Goal: Check status: Check status

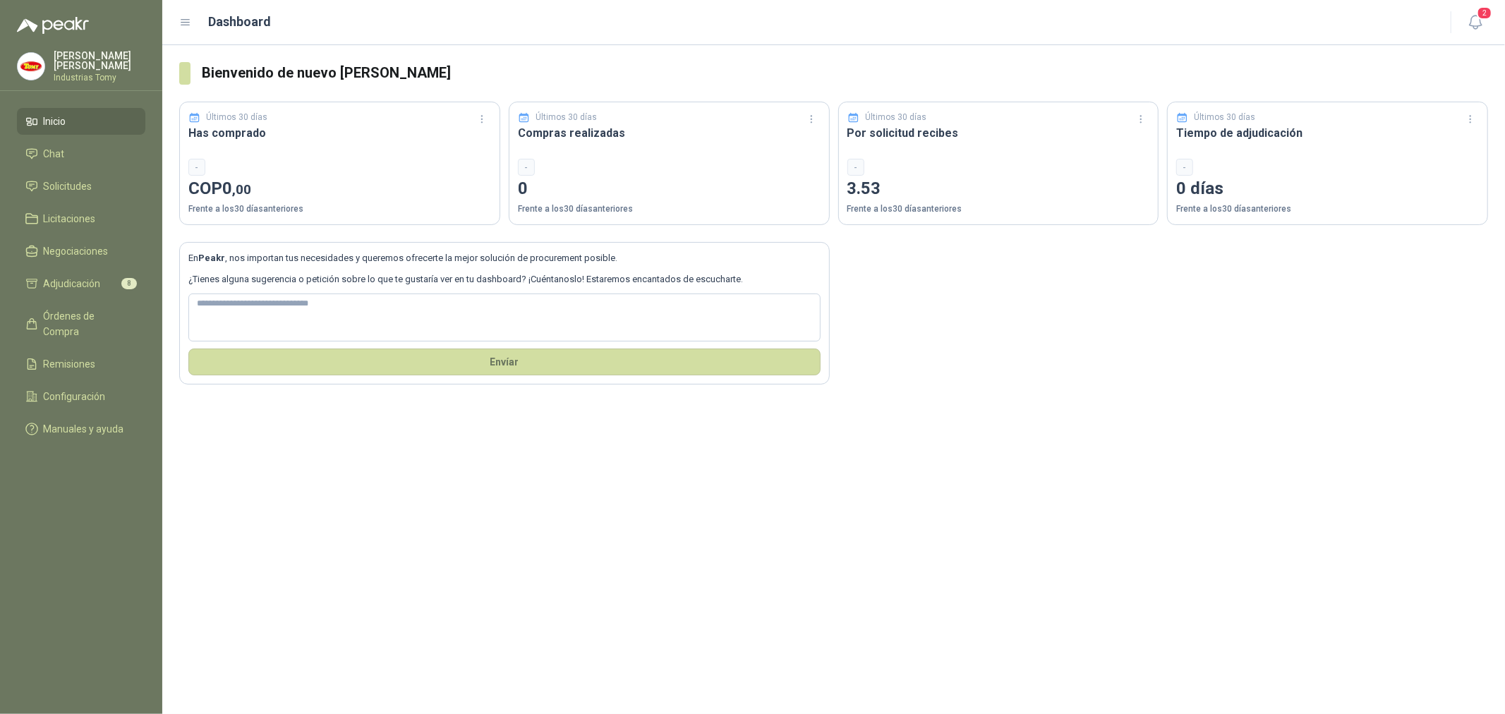
click at [97, 171] on ul "Inicio Chat Solicitudes Licitaciones Negociaciones Adjudicación 8 Órdenes de Co…" at bounding box center [81, 278] width 162 height 340
click at [104, 183] on li "Solicitudes" at bounding box center [80, 186] width 111 height 16
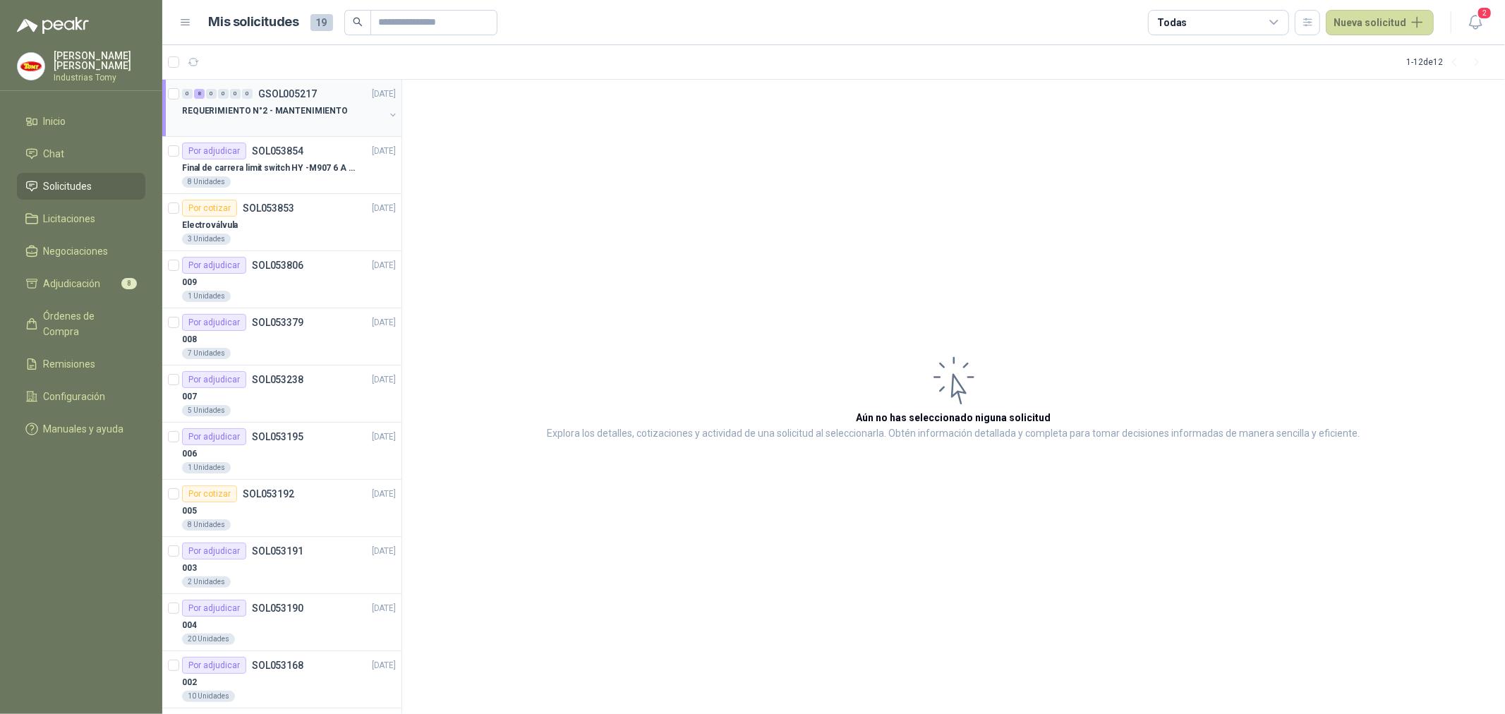
click at [288, 114] on p "REQUERIMIENTO N°2 - MANTENIMIENTO" at bounding box center [265, 110] width 166 height 13
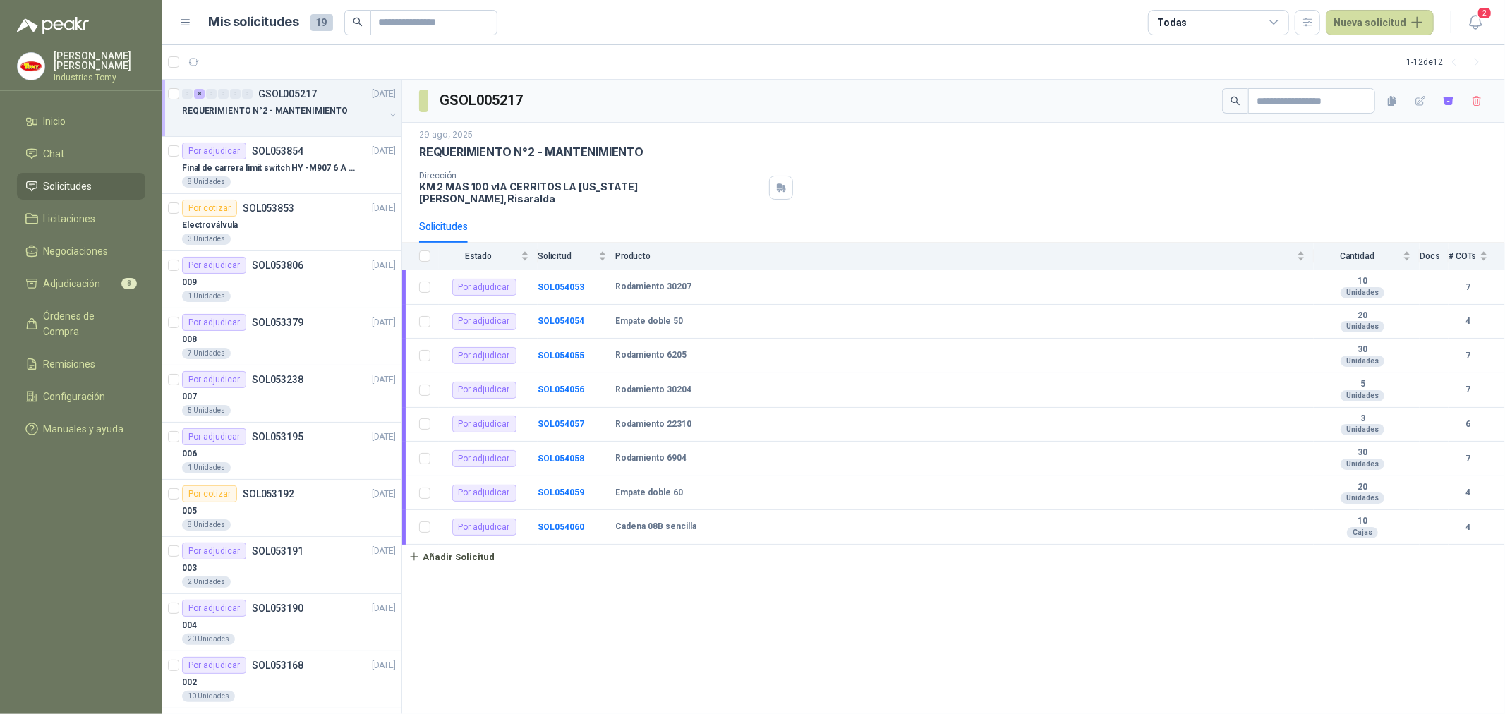
click at [702, 595] on div "GSOL005217 [DATE] REQUERIMIENTO N°2 - MANTENIMIENTO Dirección KM 2 MAS 100 vIA …" at bounding box center [953, 397] width 1103 height 635
click at [291, 163] on p "Final de carrera limit switch HY -M907 6 A - 250 V a.c" at bounding box center [270, 168] width 176 height 13
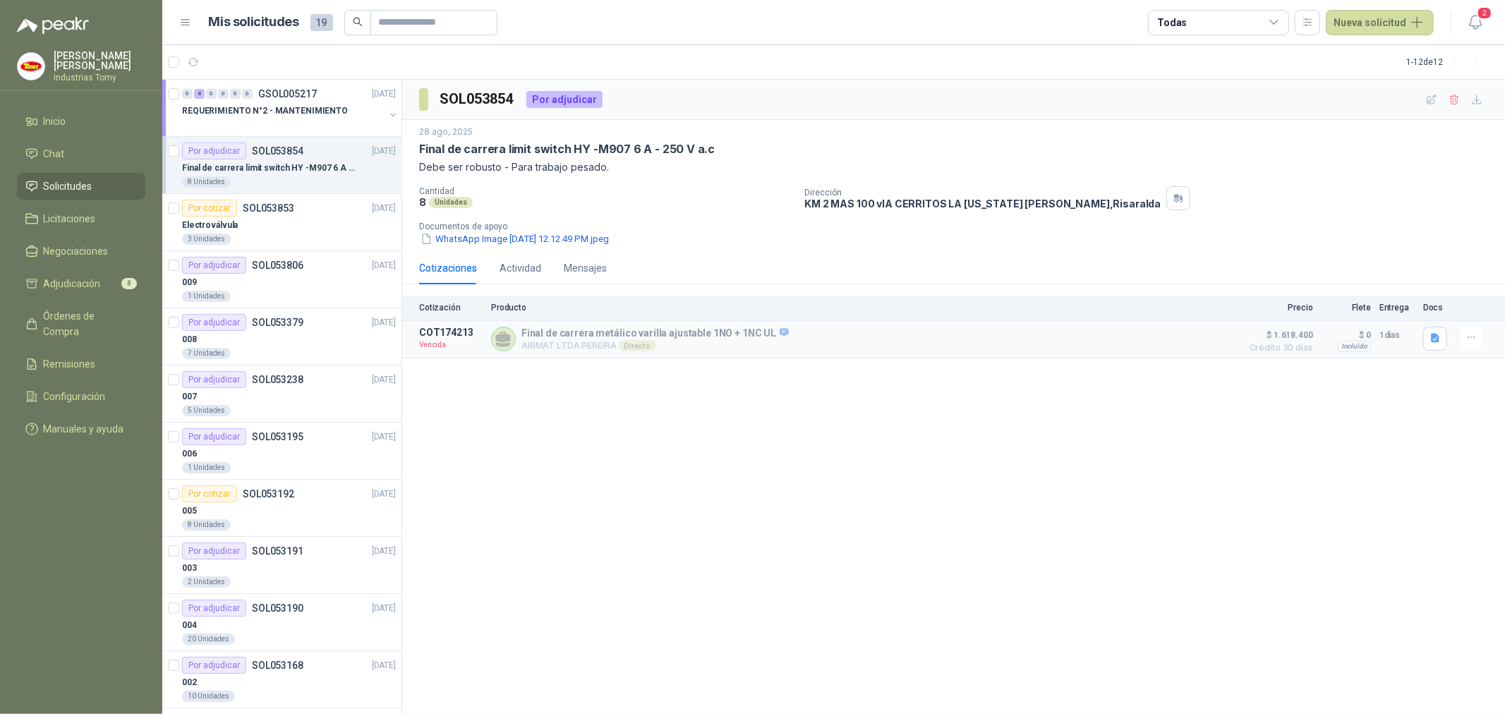
click at [697, 435] on div "SOL053854 Por adjudicar [DATE] Final [PERSON_NAME] limit switch HY -M907 6 A - …" at bounding box center [953, 397] width 1103 height 635
click at [636, 321] on article "COT174213 Vencida Final [PERSON_NAME] metálico varilla ajustable 1NO + 1NC UL A…" at bounding box center [953, 339] width 1103 height 37
drag, startPoint x: 524, startPoint y: 334, endPoint x: 774, endPoint y: 327, distance: 249.9
click at [764, 328] on p "Final de carrera metálico varilla ajustable 1NO + 1NC UL" at bounding box center [654, 333] width 267 height 13
click at [1087, 412] on div "SOL053854 Por adjudicar [DATE] Final [PERSON_NAME] limit switch HY -M907 6 A - …" at bounding box center [953, 397] width 1103 height 635
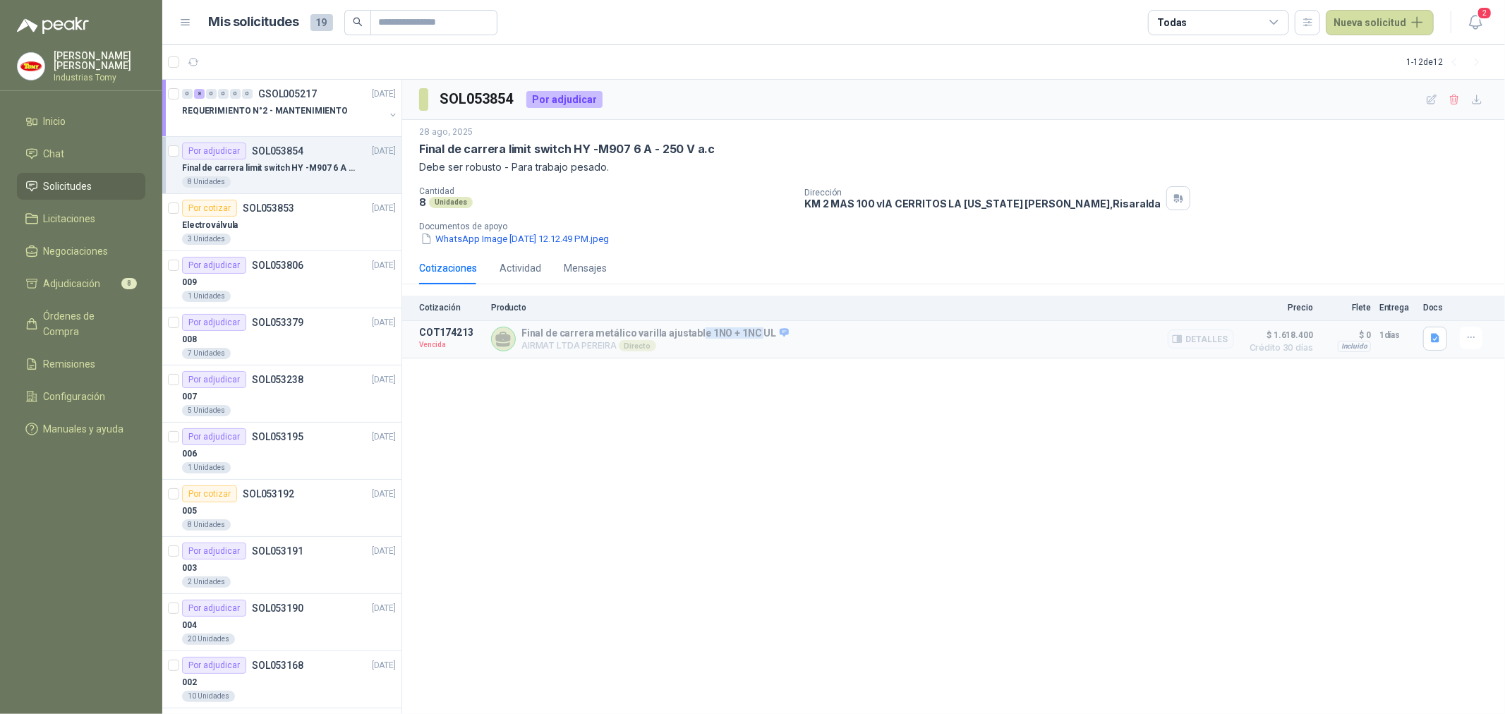
drag, startPoint x: 751, startPoint y: 330, endPoint x: 689, endPoint y: 339, distance: 63.5
click at [692, 339] on p "Final de carrera metálico varilla ajustable 1NO + 1NC UL" at bounding box center [654, 333] width 267 height 13
click at [688, 339] on p "Final de carrera metálico varilla ajustable 1NO + 1NC UL" at bounding box center [654, 333] width 267 height 13
click at [524, 266] on div "Actividad" at bounding box center [521, 268] width 42 height 16
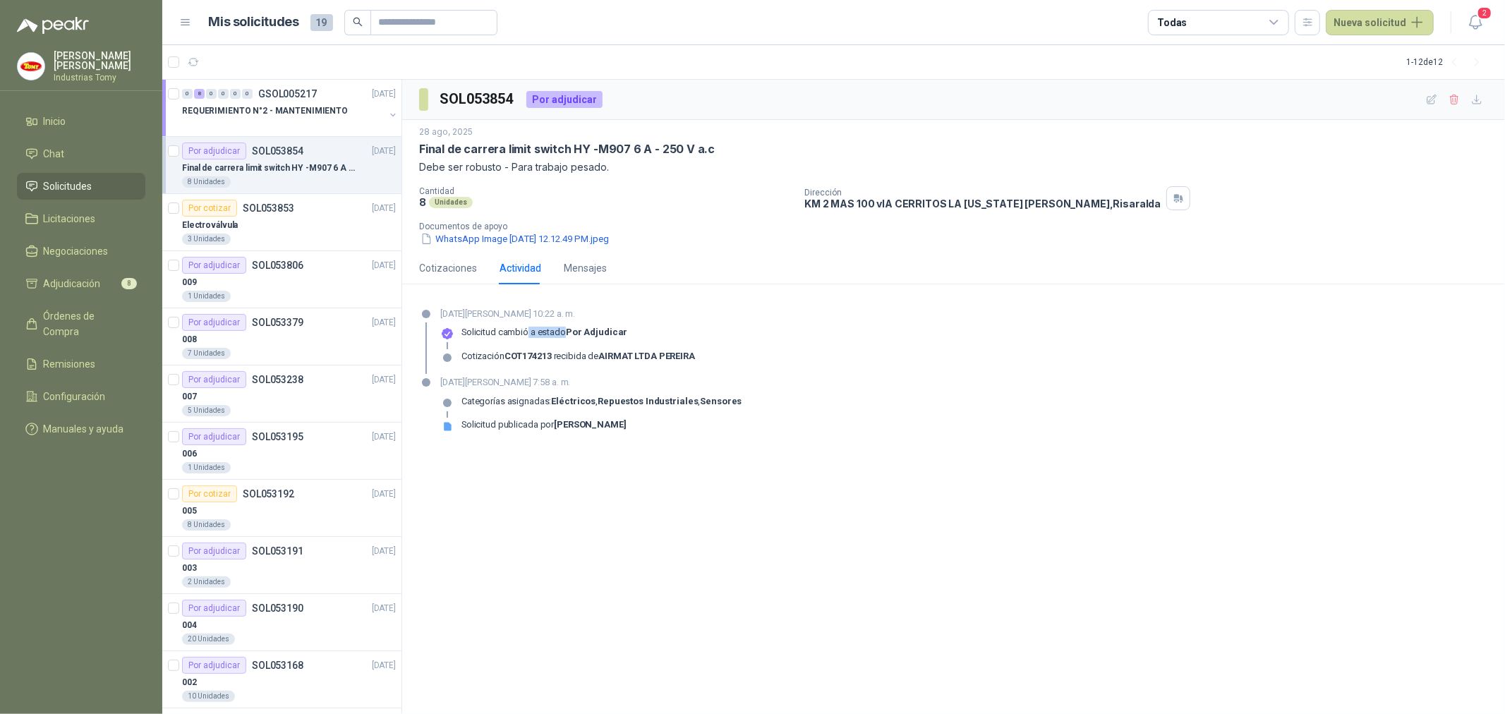
drag, startPoint x: 528, startPoint y: 332, endPoint x: 562, endPoint y: 329, distance: 34.7
click at [562, 329] on p "Solicitud cambió a estado Por adjudicar" at bounding box center [544, 332] width 166 height 11
drag, startPoint x: 541, startPoint y: 357, endPoint x: 608, endPoint y: 351, distance: 67.3
click at [608, 351] on div "Cotización COT174213 recibida de AIRMAT LTDA PEREIRA" at bounding box center [578, 356] width 234 height 11
drag, startPoint x: 483, startPoint y: 385, endPoint x: 547, endPoint y: 382, distance: 64.3
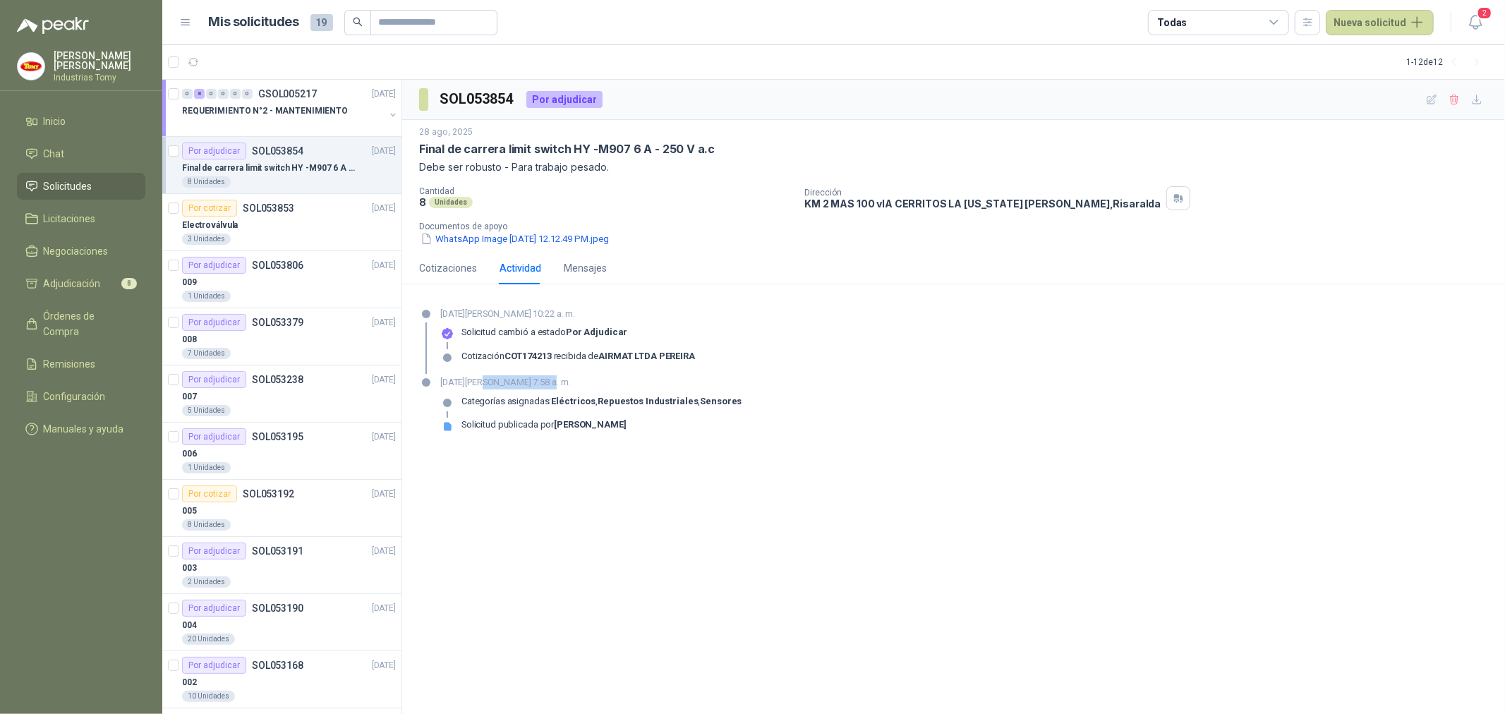
click at [547, 382] on p "[DATE][PERSON_NAME] 7:58 a. m." at bounding box center [591, 382] width 302 height 14
click at [474, 389] on p "[DATE][PERSON_NAME] 7:58 a. m." at bounding box center [591, 382] width 302 height 14
drag, startPoint x: 456, startPoint y: 385, endPoint x: 552, endPoint y: 386, distance: 96.0
click at [552, 385] on p "[DATE][PERSON_NAME] 7:58 a. m." at bounding box center [591, 382] width 302 height 14
drag, startPoint x: 491, startPoint y: 309, endPoint x: 559, endPoint y: 315, distance: 68.0
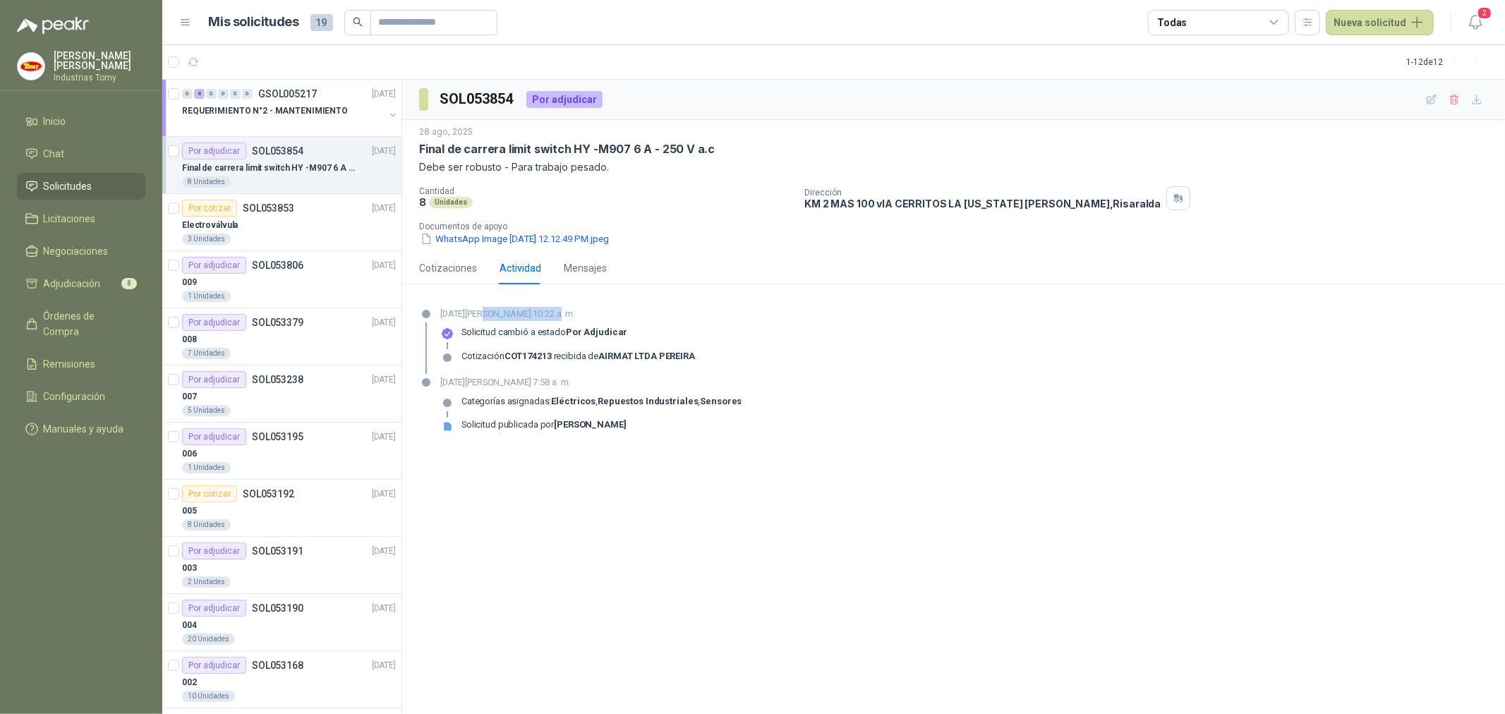
click at [554, 313] on p "[DATE][PERSON_NAME] 10:22 a. m." at bounding box center [567, 314] width 255 height 14
click at [559, 315] on p "[DATE][PERSON_NAME] 10:22 a. m." at bounding box center [567, 314] width 255 height 14
click at [287, 221] on div "Electroválvula" at bounding box center [289, 225] width 214 height 17
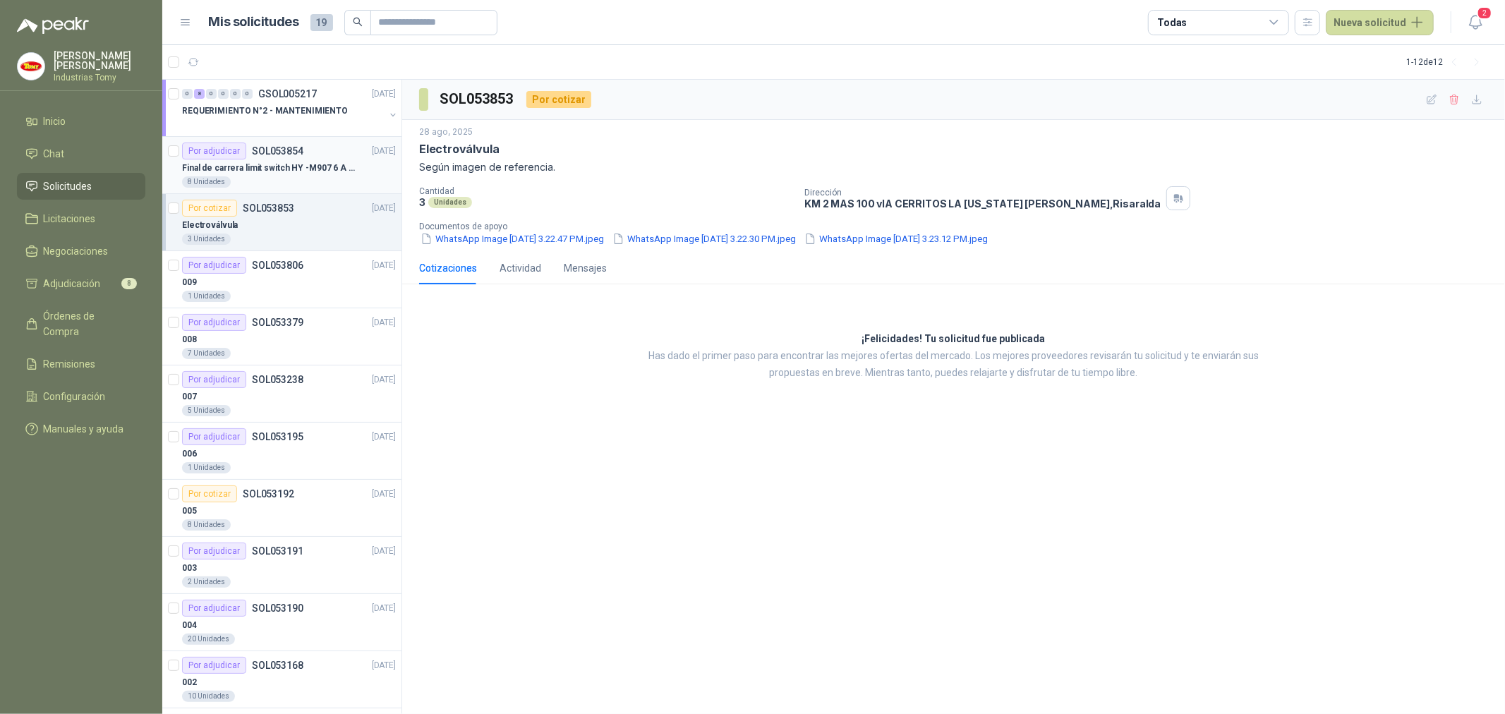
click at [287, 163] on p "Final de carrera limit switch HY -M907 6 A - 250 V a.c" at bounding box center [270, 168] width 176 height 13
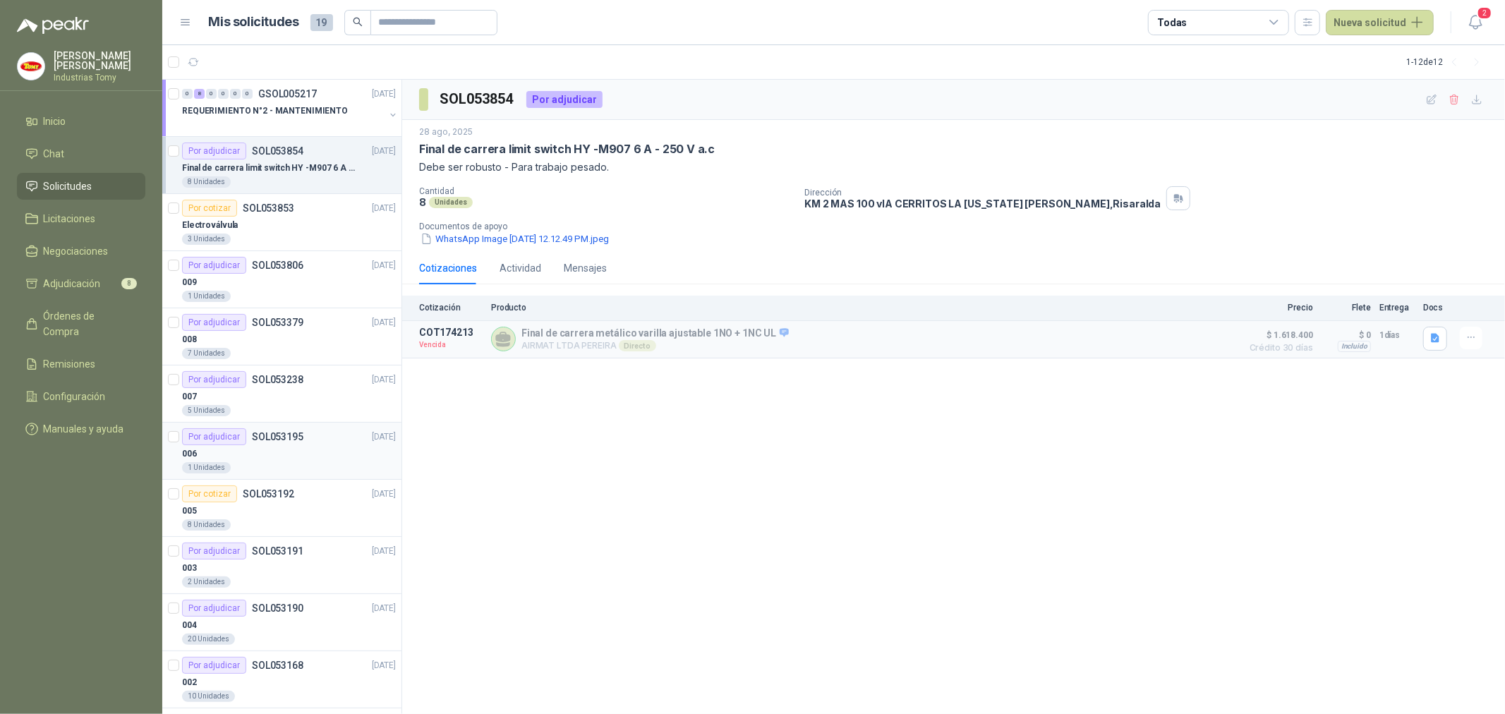
scroll to position [71, 0]
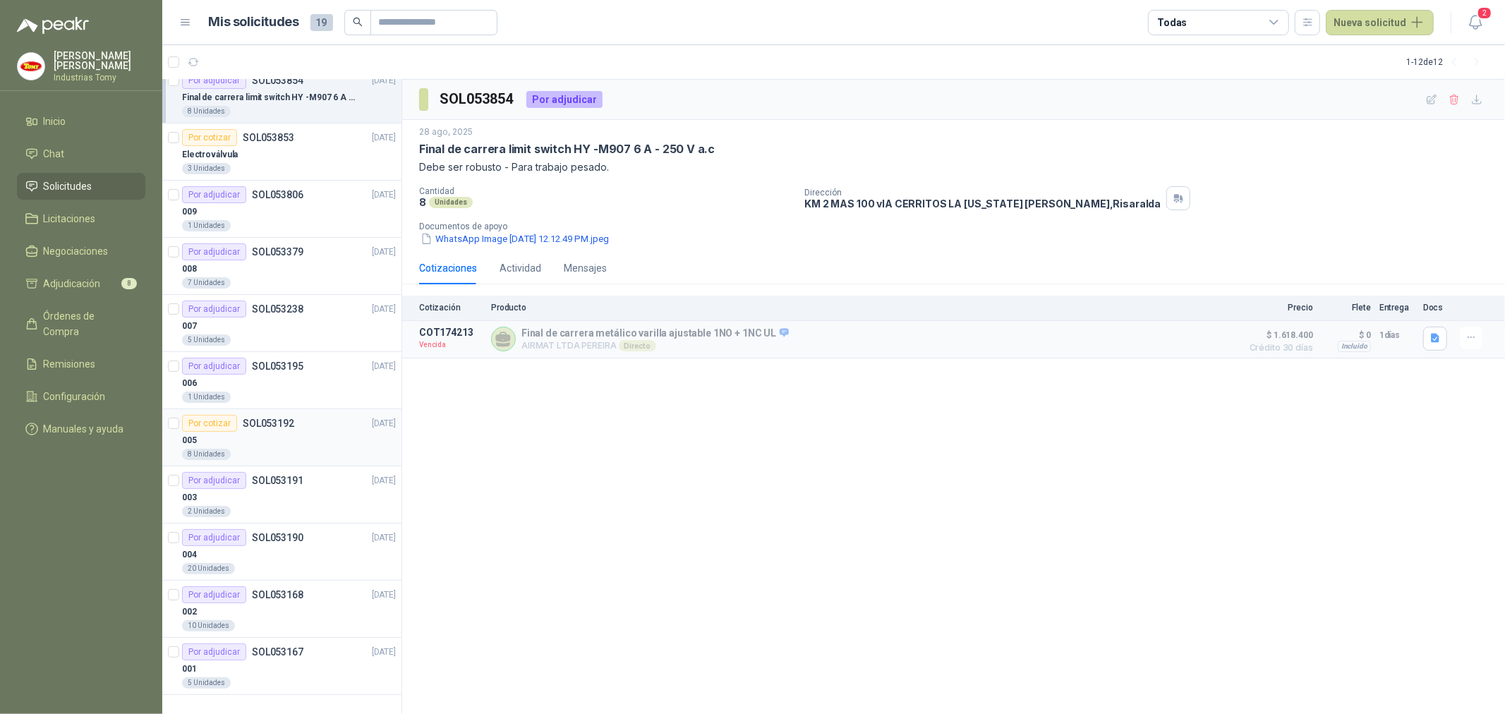
click at [277, 420] on p "SOL053192" at bounding box center [269, 423] width 52 height 10
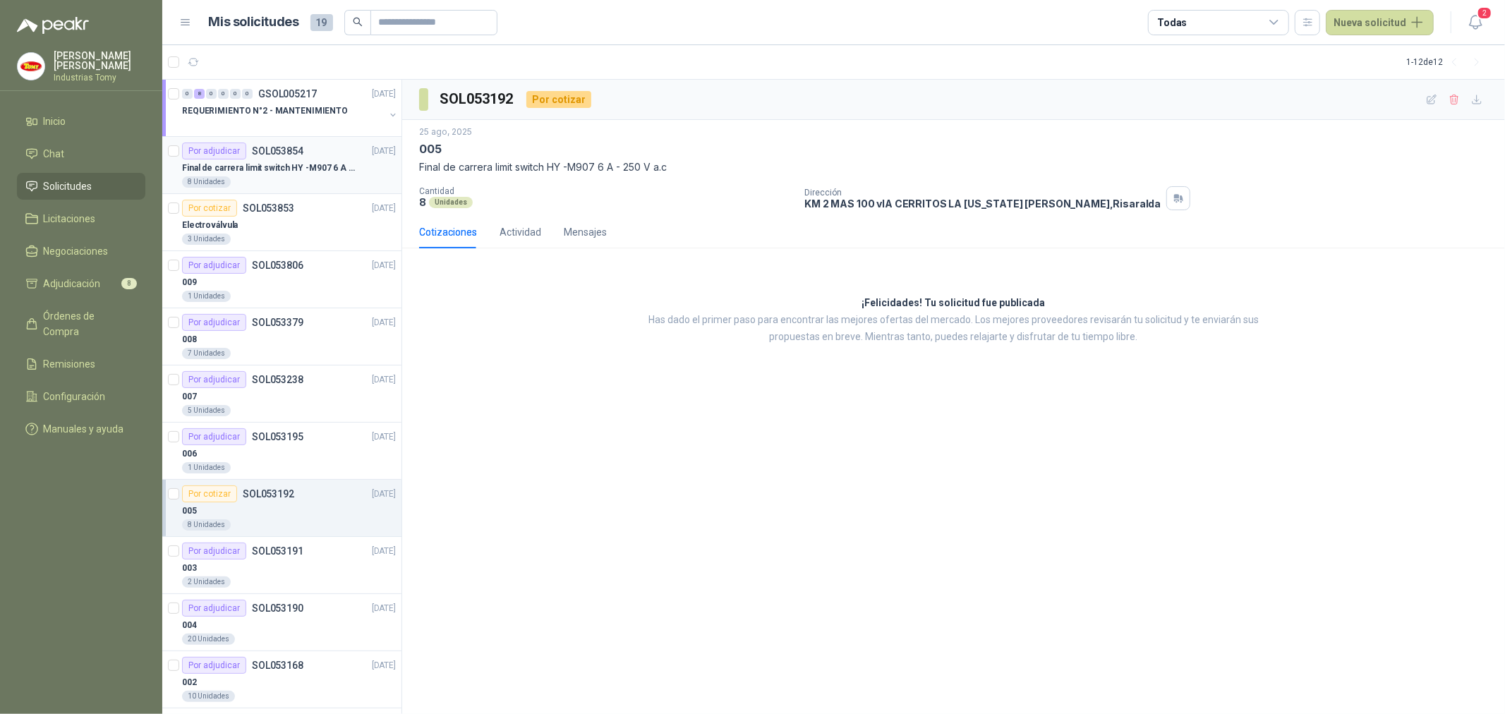
click at [262, 174] on div "Final de carrera limit switch HY -M907 6 A - 250 V a.c" at bounding box center [289, 167] width 214 height 17
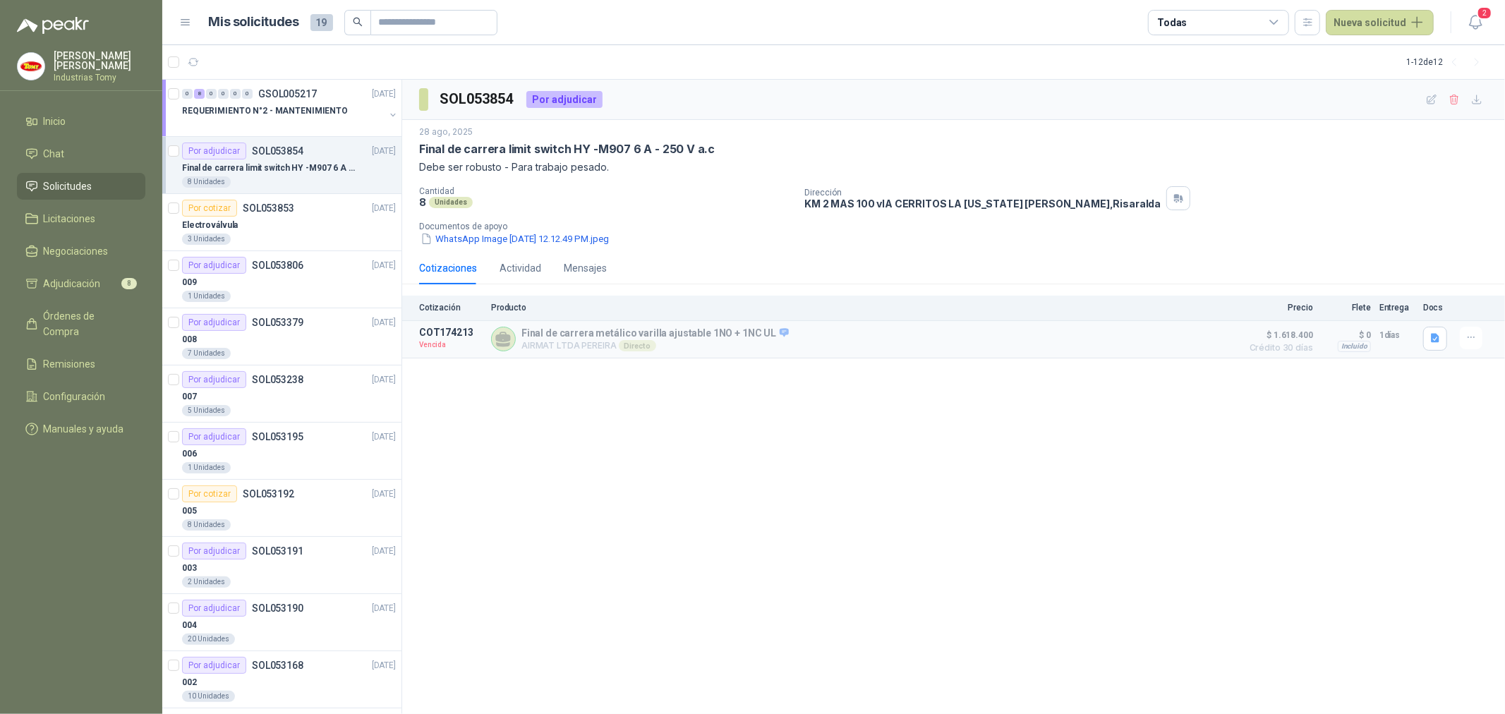
click at [590, 549] on div "SOL053854 Por adjudicar [DATE] Final [PERSON_NAME] limit switch HY -M907 6 A - …" at bounding box center [953, 397] width 1103 height 635
click at [696, 413] on div "SOL053854 Por adjudicar [DATE] Final [PERSON_NAME] limit switch HY -M907 6 A - …" at bounding box center [953, 397] width 1103 height 635
drag, startPoint x: 845, startPoint y: 577, endPoint x: 545, endPoint y: 250, distance: 443.9
click at [841, 576] on div "SOL053854 Por adjudicar [DATE] Final [PERSON_NAME] limit switch HY -M907 6 A - …" at bounding box center [953, 397] width 1103 height 635
click at [718, 568] on div "SOL053854 Por adjudicar [DATE] Final [PERSON_NAME] limit switch HY -M907 6 A - …" at bounding box center [953, 397] width 1103 height 635
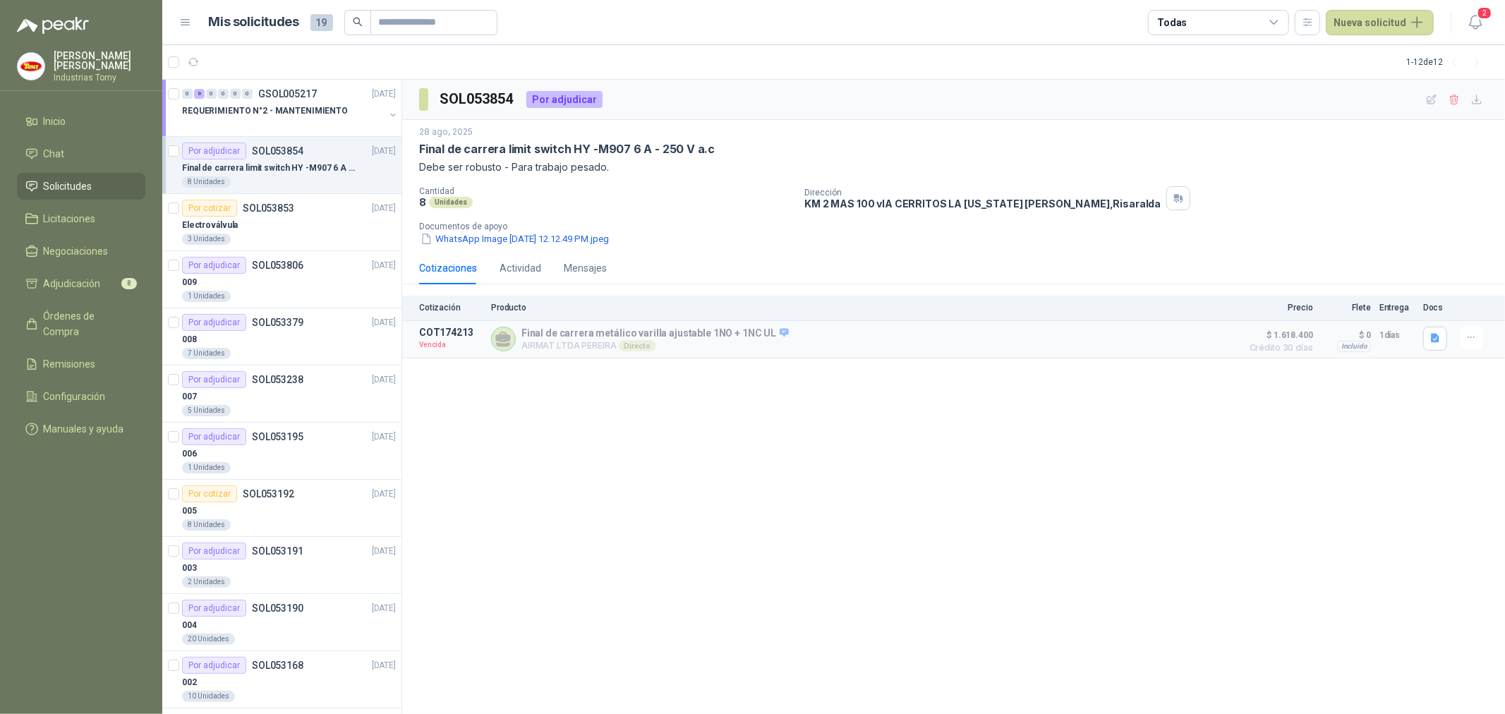
click at [821, 459] on div "SOL053854 Por adjudicar [DATE] Final [PERSON_NAME] limit switch HY -M907 6 A - …" at bounding box center [953, 397] width 1103 height 635
click at [1210, 332] on div "Detalles" at bounding box center [1201, 339] width 66 height 25
click at [1208, 334] on button "Detalles" at bounding box center [1201, 338] width 66 height 19
click at [1207, 340] on button "Detalles" at bounding box center [1201, 338] width 66 height 19
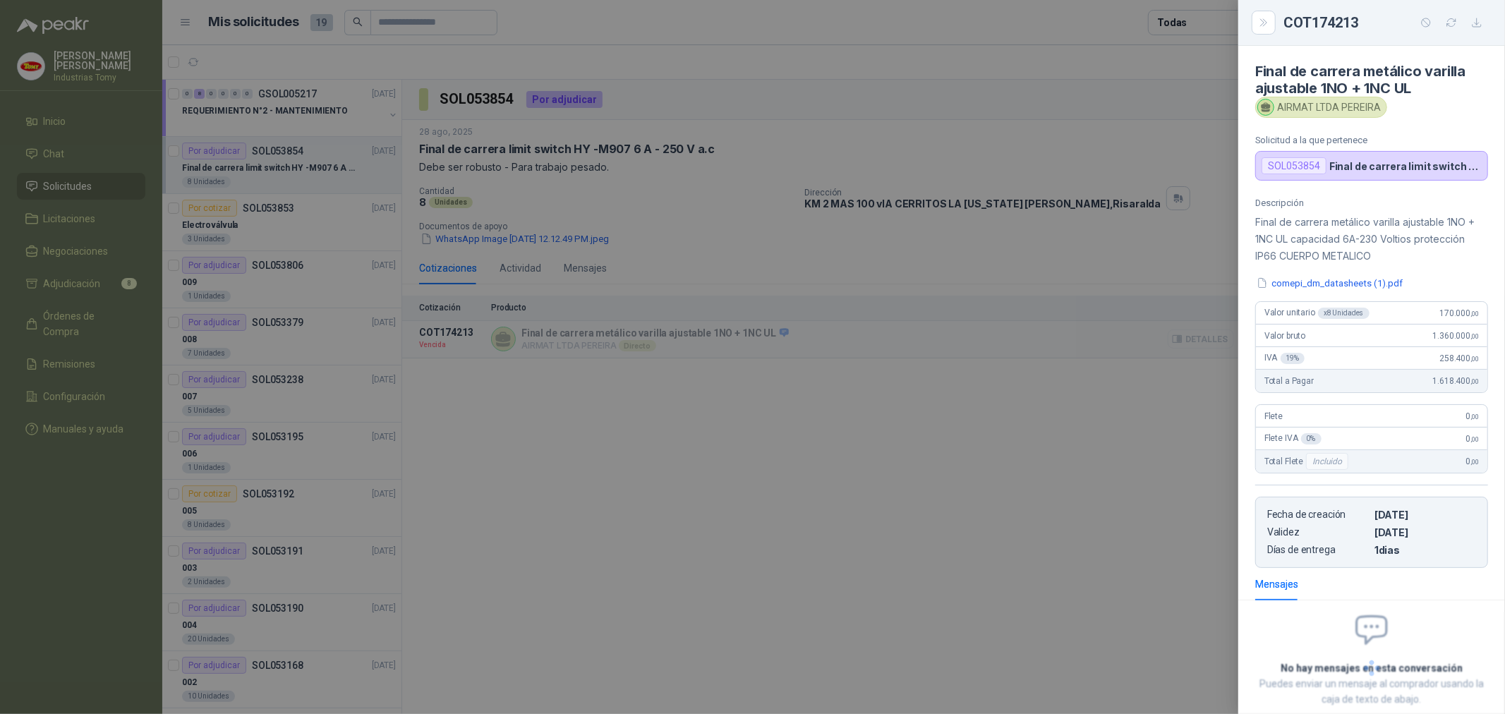
scroll to position [82, 0]
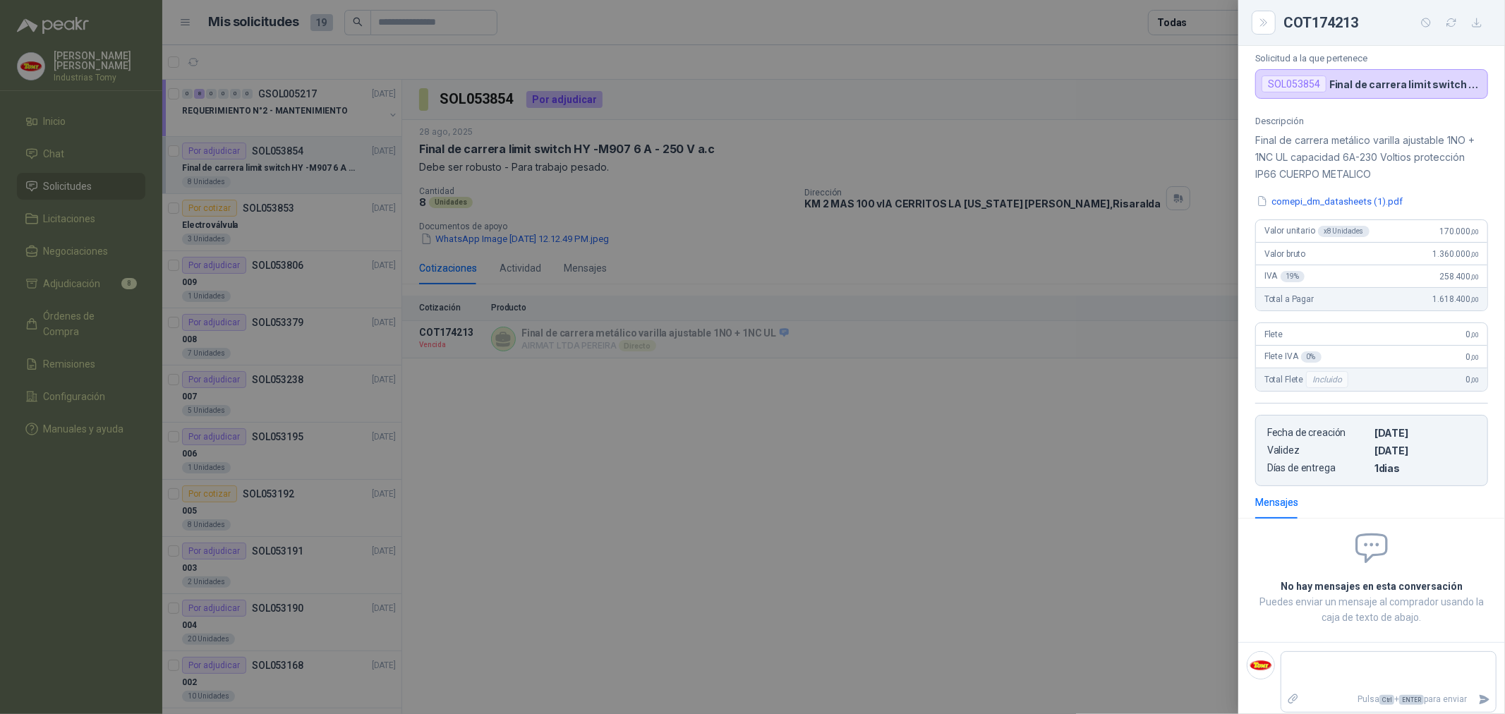
click at [897, 524] on div at bounding box center [752, 357] width 1505 height 714
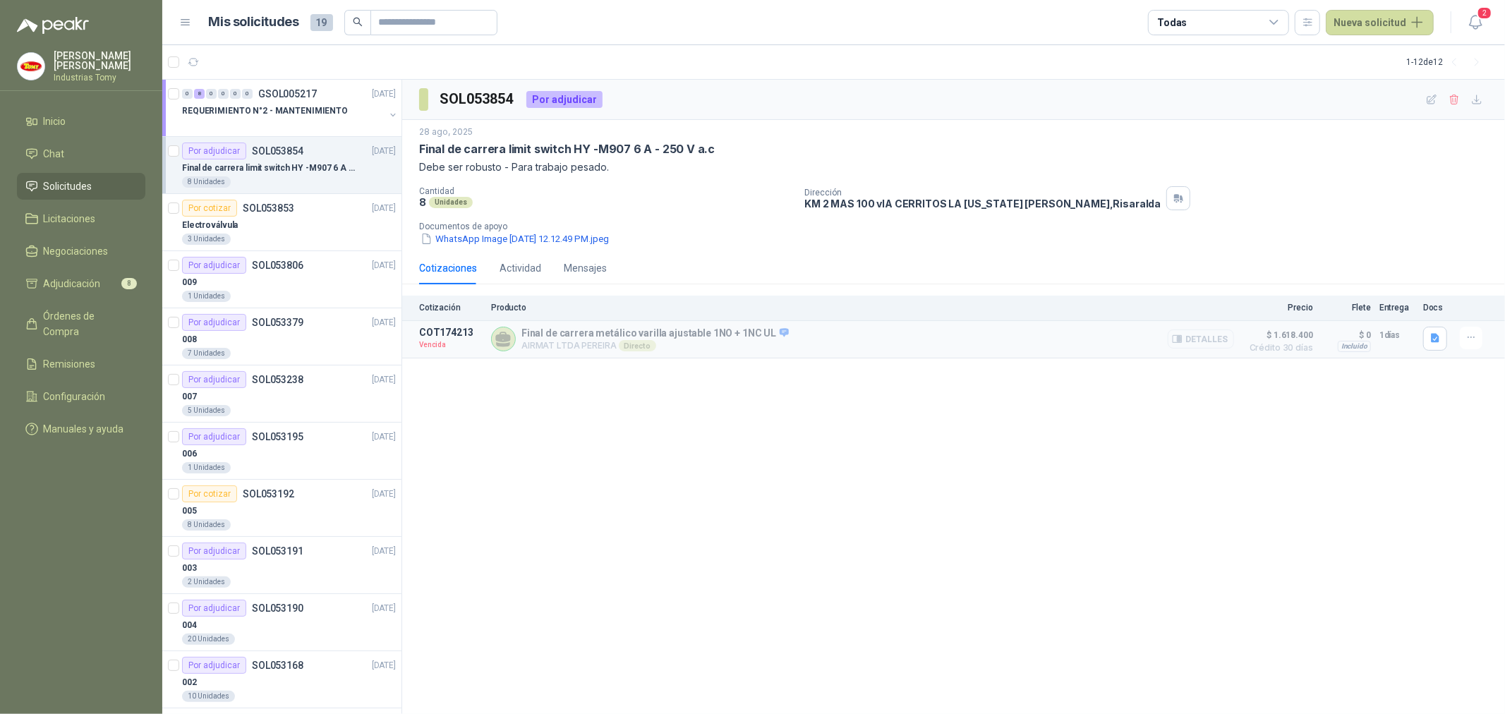
click at [1214, 340] on button "Detalles" at bounding box center [1201, 338] width 66 height 19
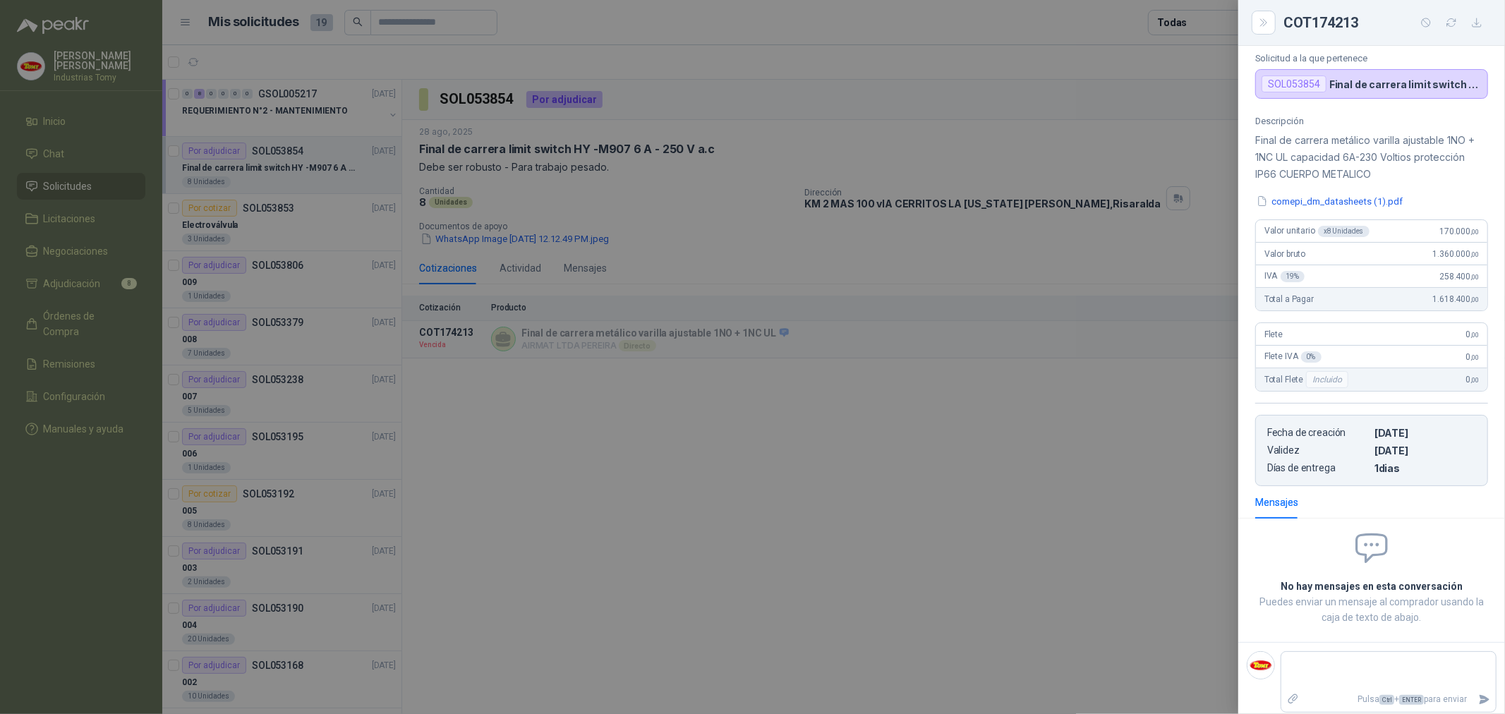
click at [890, 499] on div at bounding box center [752, 357] width 1505 height 714
